Goal: Transaction & Acquisition: Purchase product/service

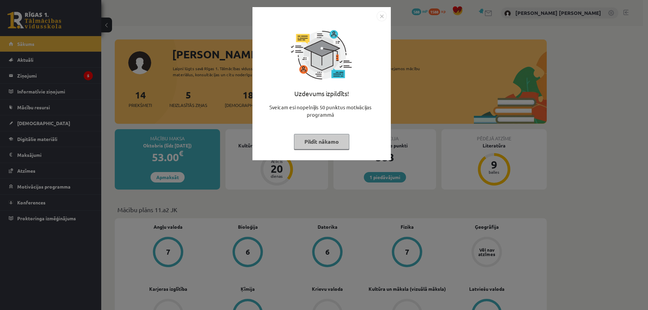
drag, startPoint x: 334, startPoint y: 143, endPoint x: 319, endPoint y: 139, distance: 15.0
click at [334, 143] on button "Pildīt nākamo" at bounding box center [321, 142] width 55 height 16
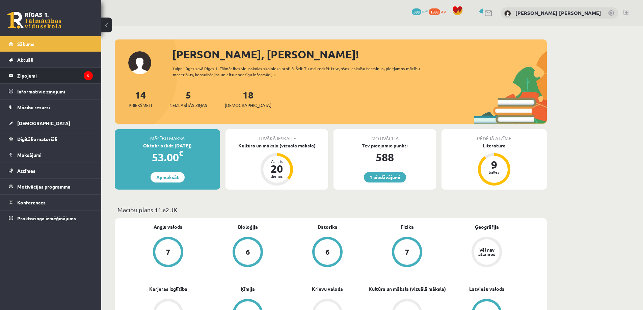
click at [66, 77] on legend "Ziņojumi 5" at bounding box center [55, 76] width 76 height 16
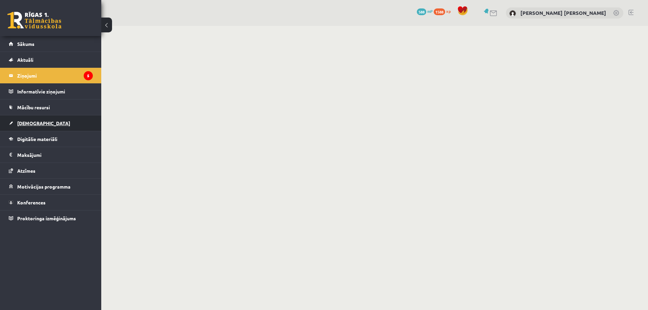
click at [43, 126] on link "[DEMOGRAPHIC_DATA]" at bounding box center [51, 123] width 84 height 16
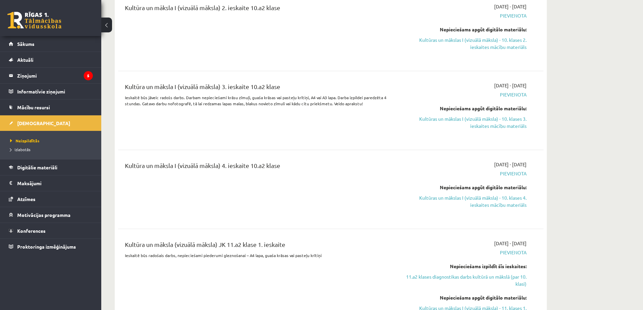
scroll to position [1148, 0]
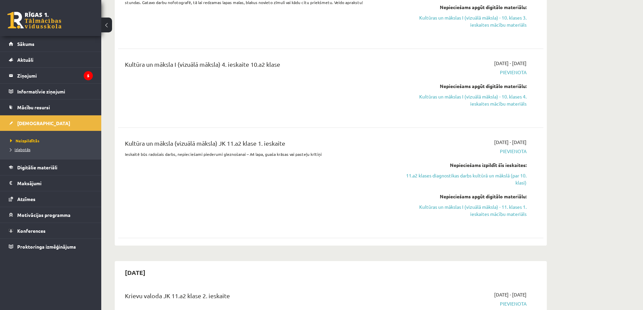
click at [25, 148] on span "Izlabotās" at bounding box center [20, 149] width 20 height 5
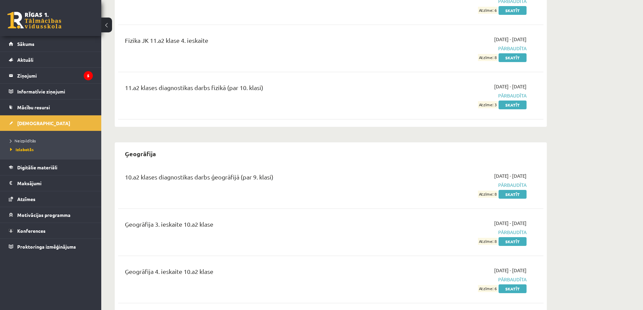
scroll to position [236, 0]
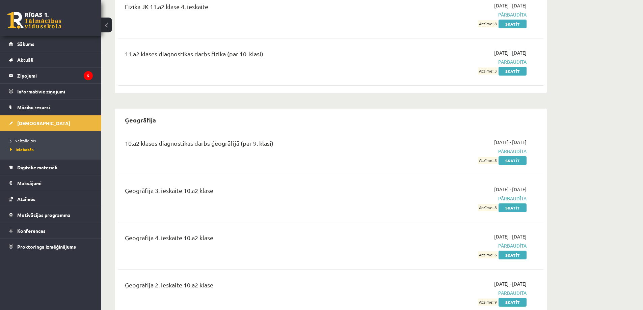
click at [26, 142] on span "Neizpildītās" at bounding box center [23, 140] width 26 height 5
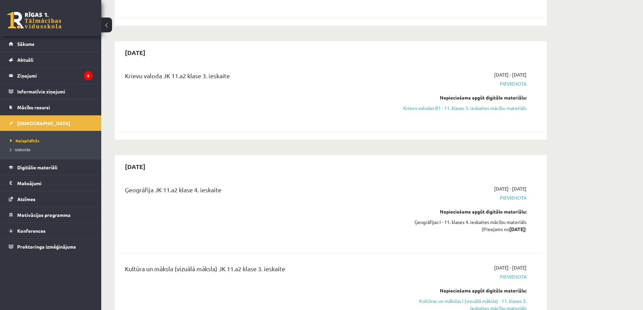
scroll to position [1669, 0]
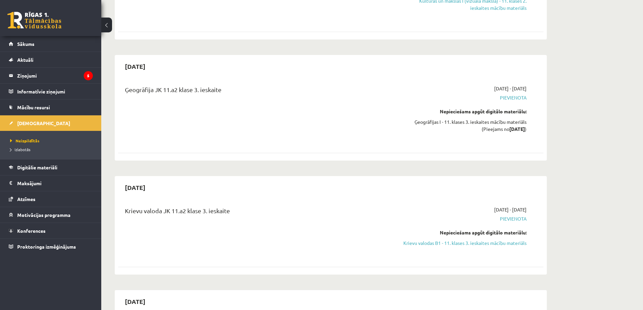
click at [44, 14] on link at bounding box center [34, 20] width 54 height 17
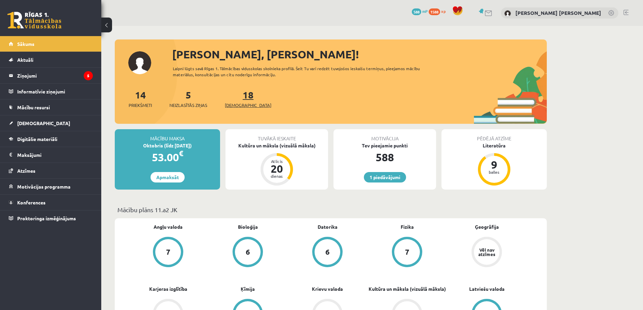
click at [236, 99] on link "18 Ieskaites" at bounding box center [248, 99] width 47 height 20
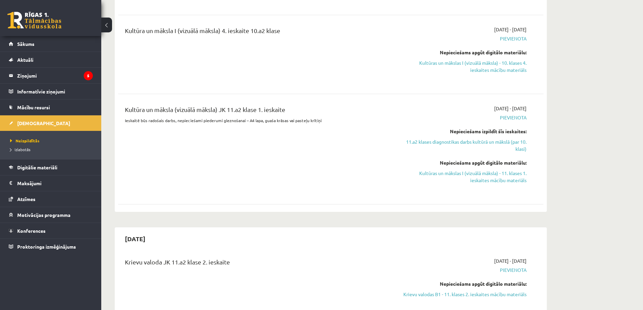
scroll to position [1250, 0]
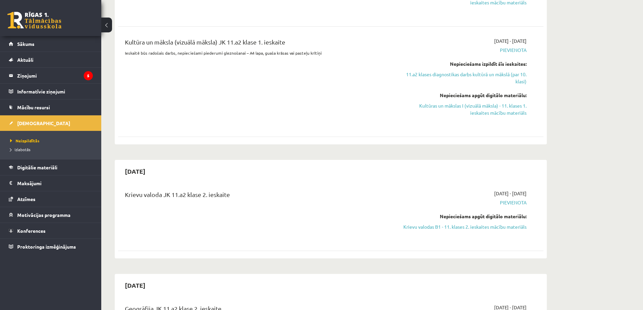
click at [48, 19] on link at bounding box center [34, 20] width 54 height 17
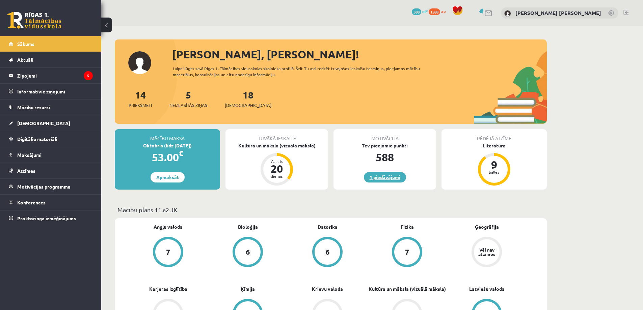
click at [382, 176] on link "1 piedāvājumi" at bounding box center [385, 177] width 42 height 10
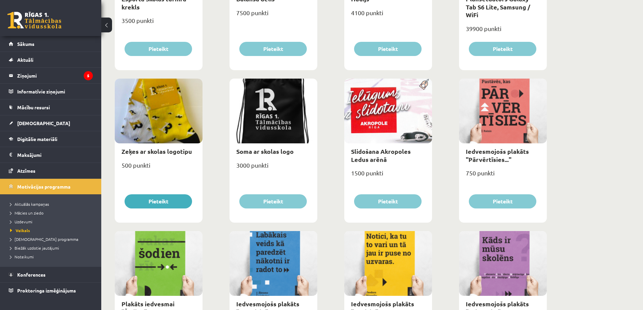
scroll to position [322, 0]
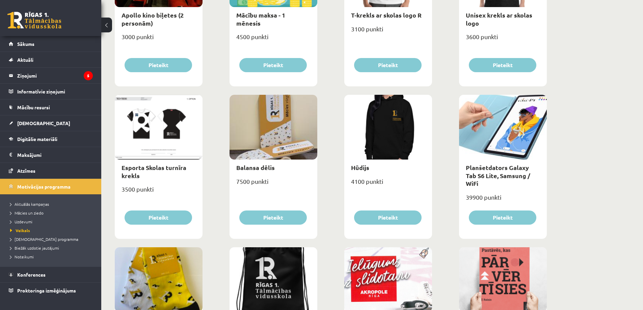
click at [150, 138] on div at bounding box center [159, 127] width 88 height 65
click at [157, 168] on link "Esporta Skolas turnīra krekls" at bounding box center [154, 172] width 65 height 16
type input "*"
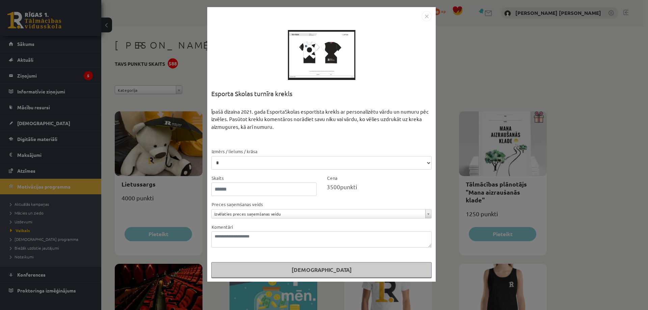
click at [304, 53] on div at bounding box center [322, 55] width 68 height 68
click at [233, 168] on select "* * **" at bounding box center [321, 163] width 221 height 14
click at [308, 49] on div at bounding box center [322, 55] width 68 height 68
click at [166, 99] on div "**********" at bounding box center [324, 155] width 648 height 310
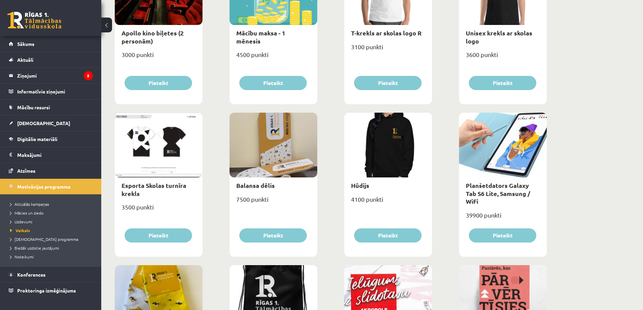
scroll to position [338, 0]
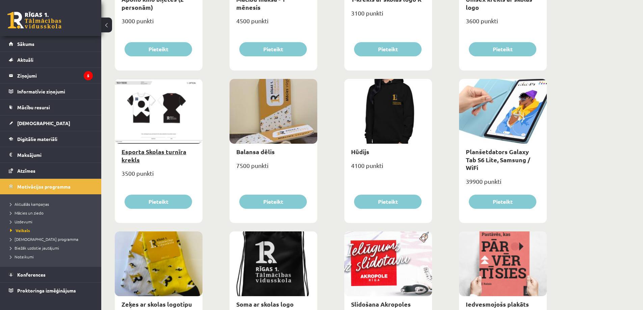
click at [153, 148] on link "Esporta Skolas turnīra krekls" at bounding box center [154, 156] width 65 height 16
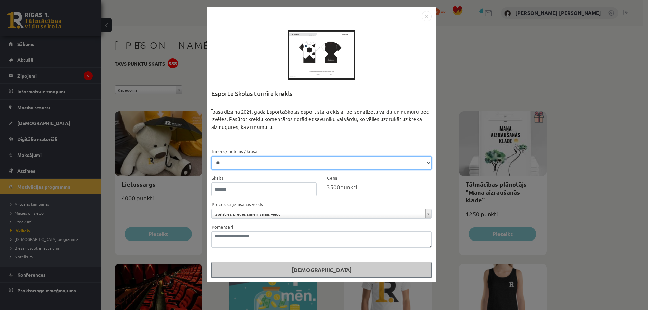
click at [277, 165] on select "* * **" at bounding box center [321, 163] width 221 height 14
select select "*"
click at [211, 156] on select "* * **" at bounding box center [321, 163] width 221 height 14
click at [252, 157] on select "* * **" at bounding box center [321, 163] width 221 height 14
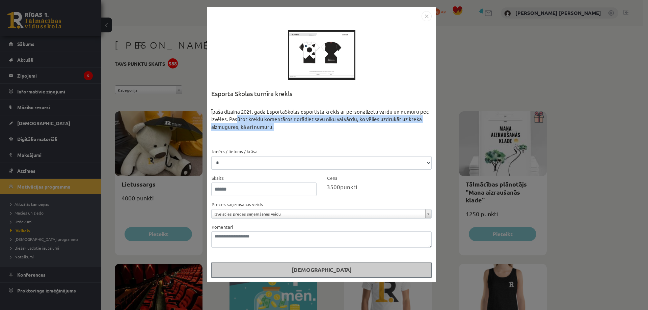
drag, startPoint x: 243, startPoint y: 120, endPoint x: 422, endPoint y: 128, distance: 179.9
click at [422, 128] on div "Īpašā dizaina 2021. gada EsportaSkolas esportista krekls ar personalizētu vārdu…" at bounding box center [321, 128] width 221 height 40
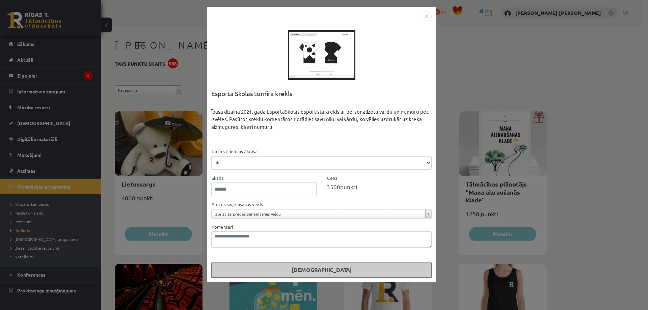
click at [340, 52] on div at bounding box center [322, 55] width 68 height 68
click at [428, 17] on img "Close" at bounding box center [427, 16] width 10 height 10
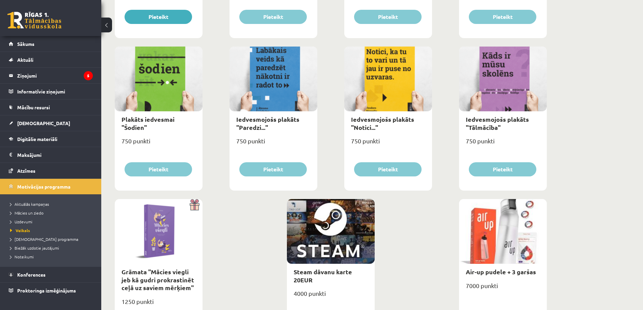
scroll to position [727, 0]
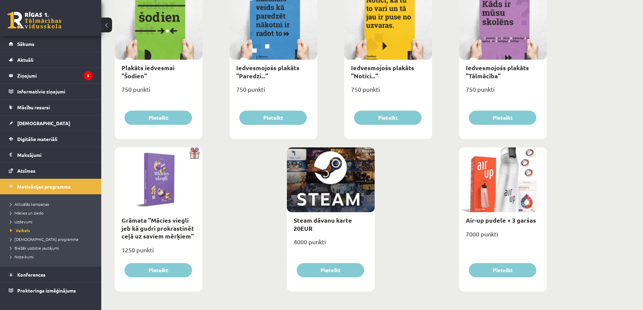
click at [490, 182] on div at bounding box center [503, 180] width 88 height 65
click at [484, 216] on div "Air-up pudele + 3 garšas" at bounding box center [503, 220] width 88 height 16
click at [485, 219] on link "Air-up pudele + 3 garšas" at bounding box center [501, 220] width 70 height 8
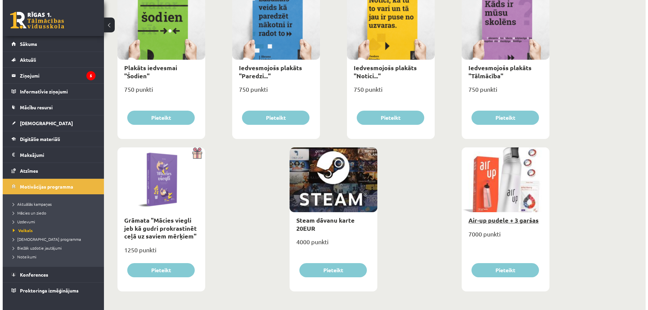
scroll to position [0, 0]
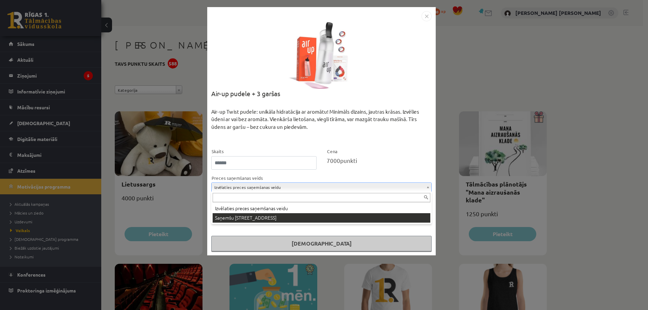
drag, startPoint x: 264, startPoint y: 216, endPoint x: 263, endPoint y: 213, distance: 3.7
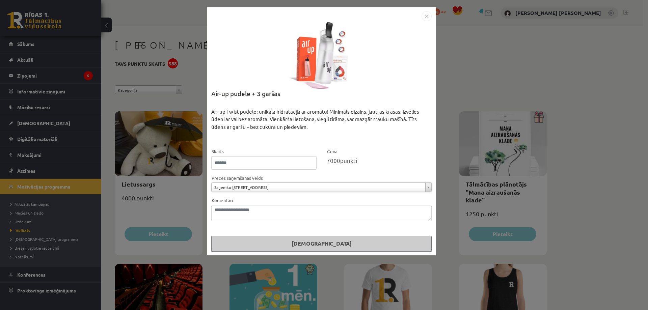
click at [105, 92] on div "**********" at bounding box center [324, 155] width 648 height 310
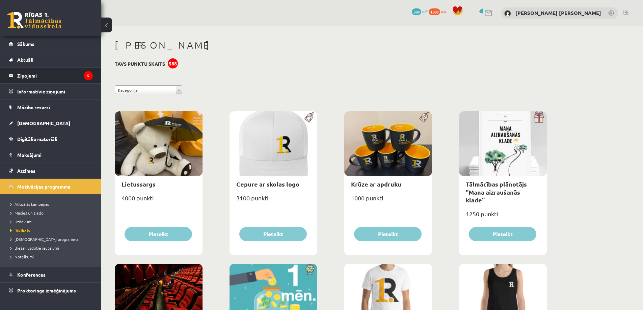
click at [81, 80] on legend "Ziņojumi 5" at bounding box center [55, 76] width 76 height 16
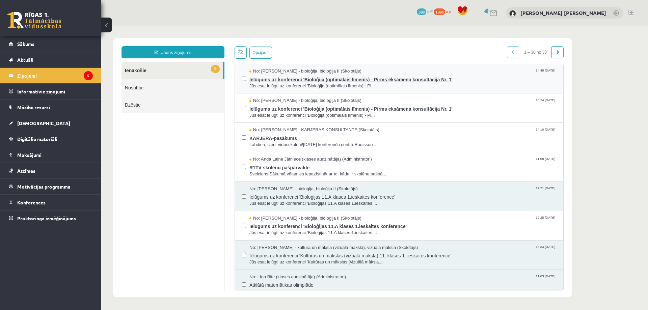
click at [385, 84] on span "Jūs esat ielūgti uz konferenci 'Bioloģija (optimālais līmenis) - Pi..." at bounding box center [403, 86] width 307 height 6
